Goal: Information Seeking & Learning: Learn about a topic

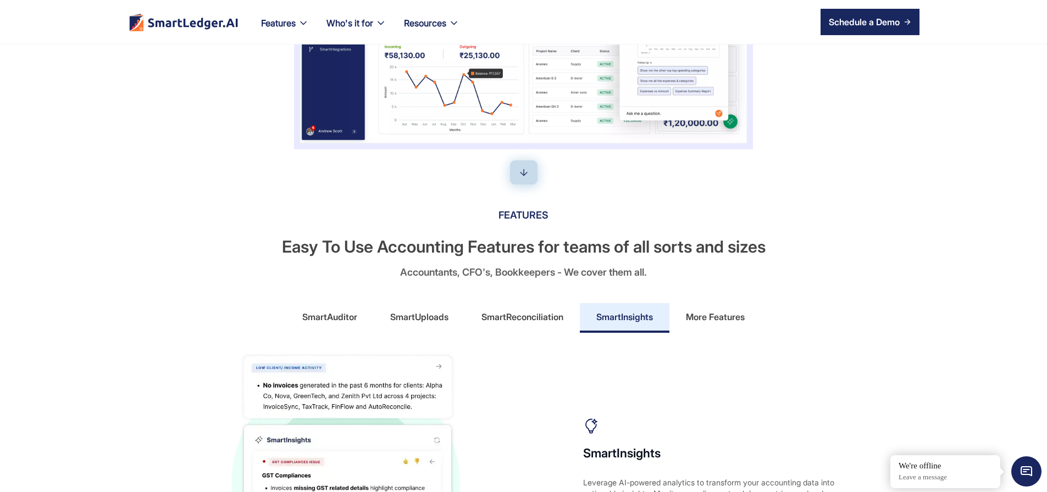
scroll to position [396, 0]
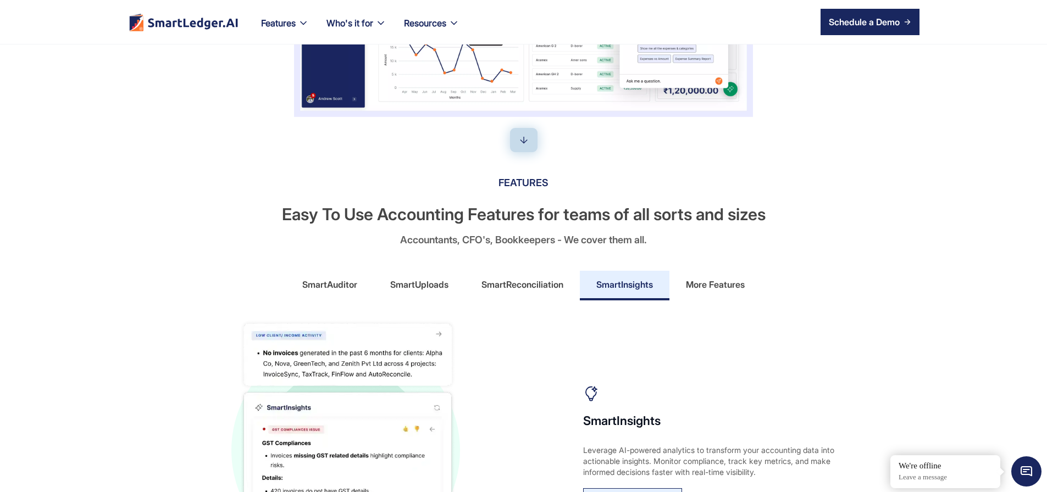
click at [325, 293] on div "SmartAuditor" at bounding box center [329, 285] width 55 height 18
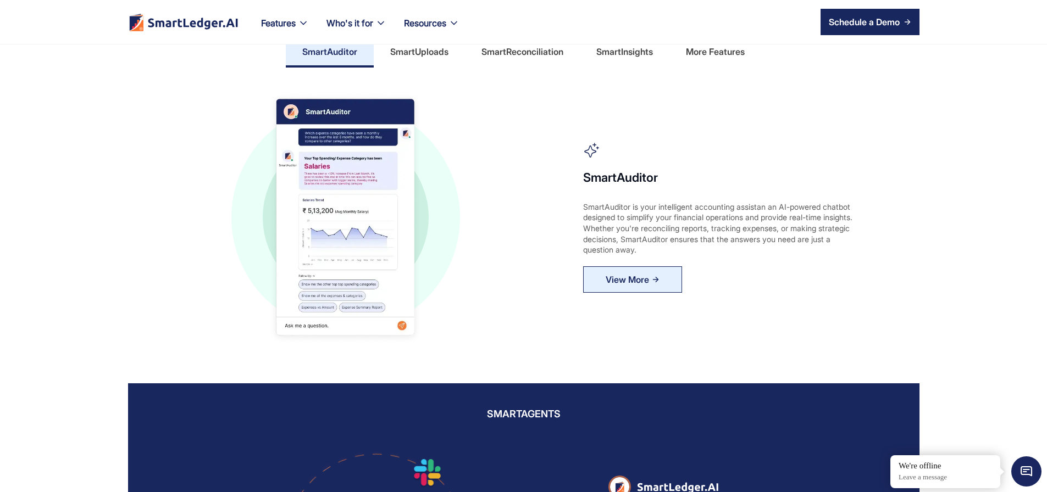
scroll to position [660, 0]
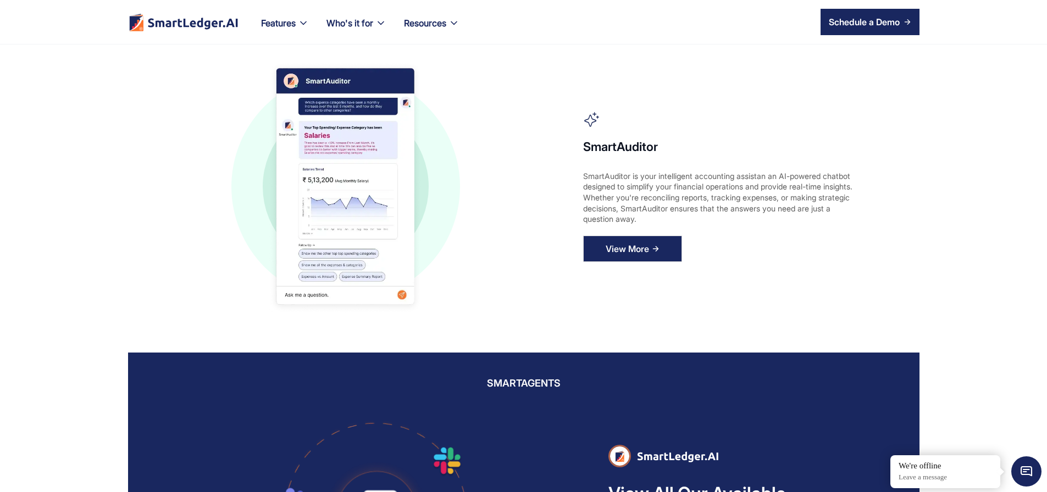
click at [649, 258] on div "View More" at bounding box center [627, 249] width 43 height 18
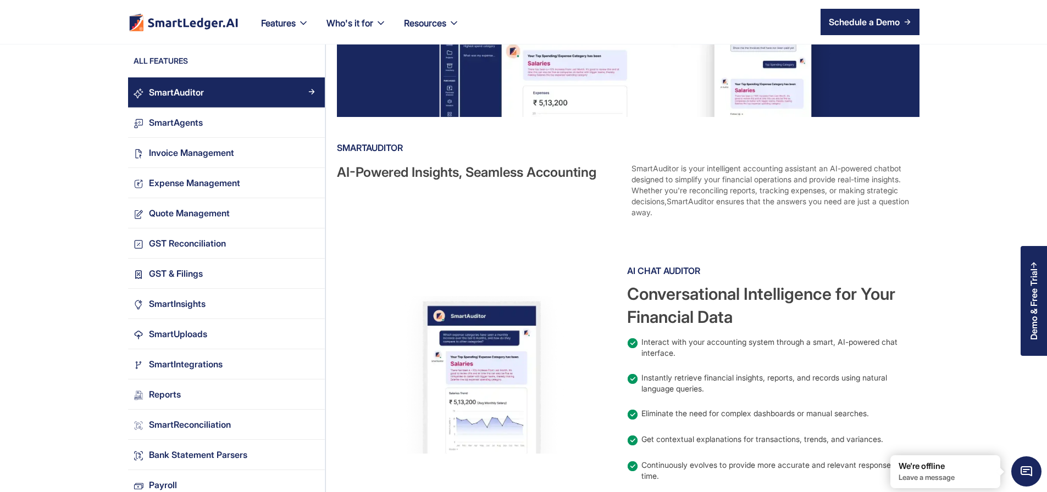
scroll to position [198, 0]
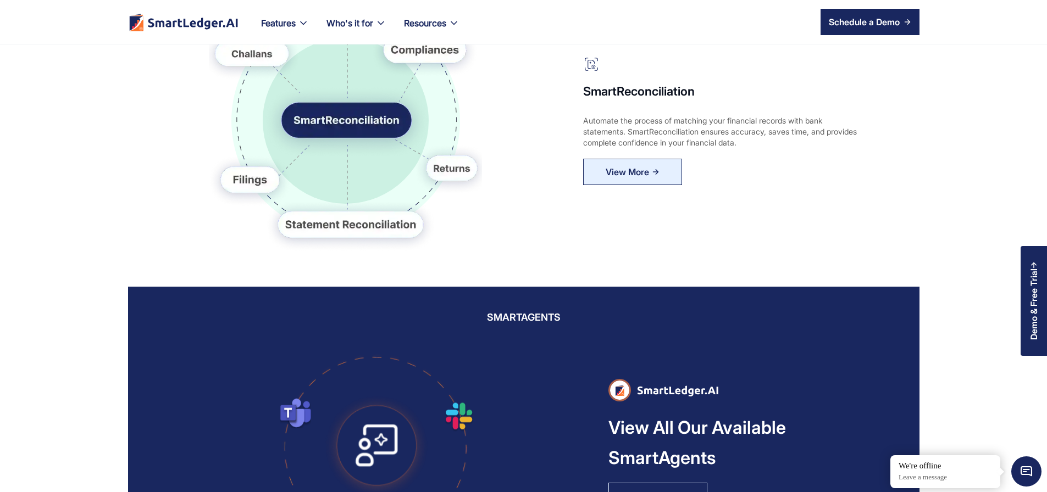
scroll to position [528, 0]
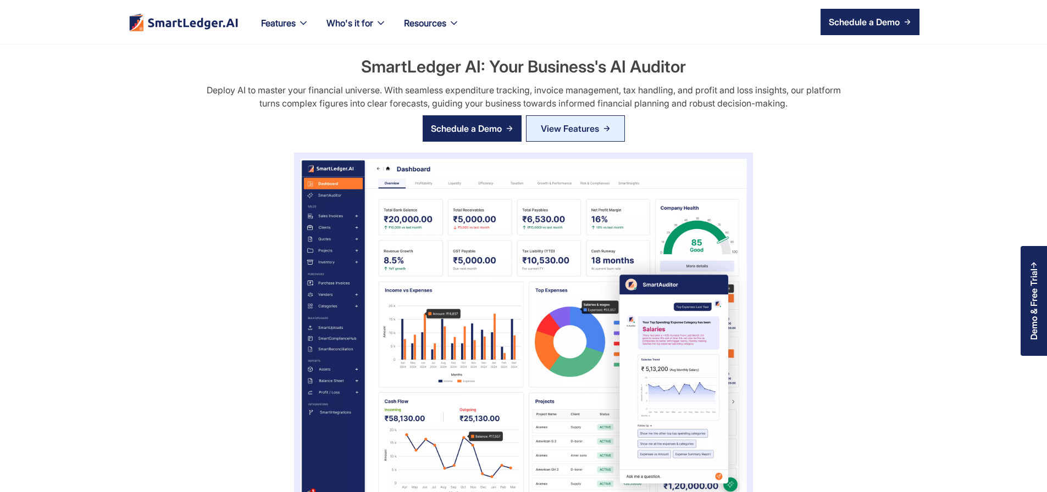
scroll to position [660, 0]
